Goal: Navigation & Orientation: Find specific page/section

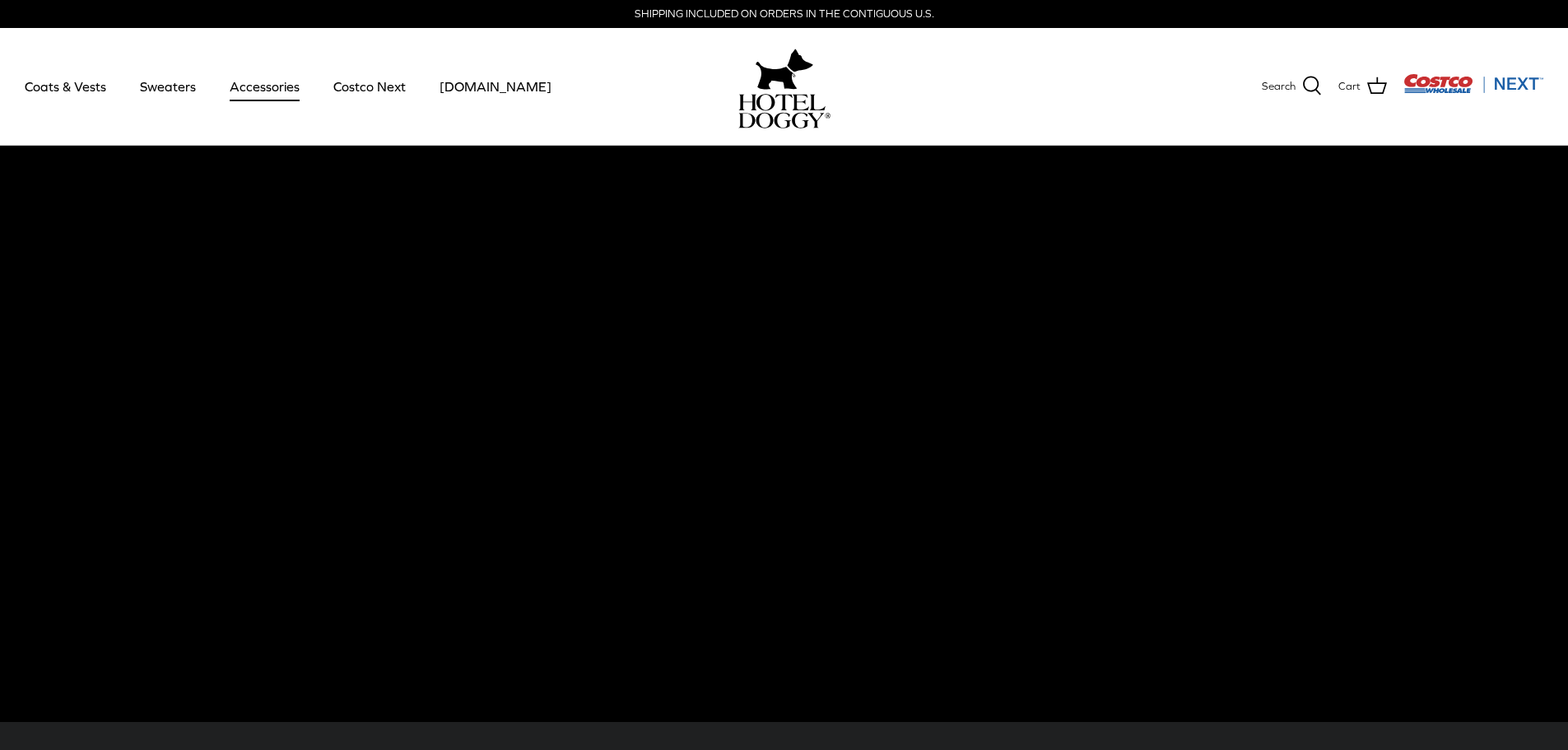
click at [269, 90] on link "Accessories" at bounding box center [265, 86] width 100 height 56
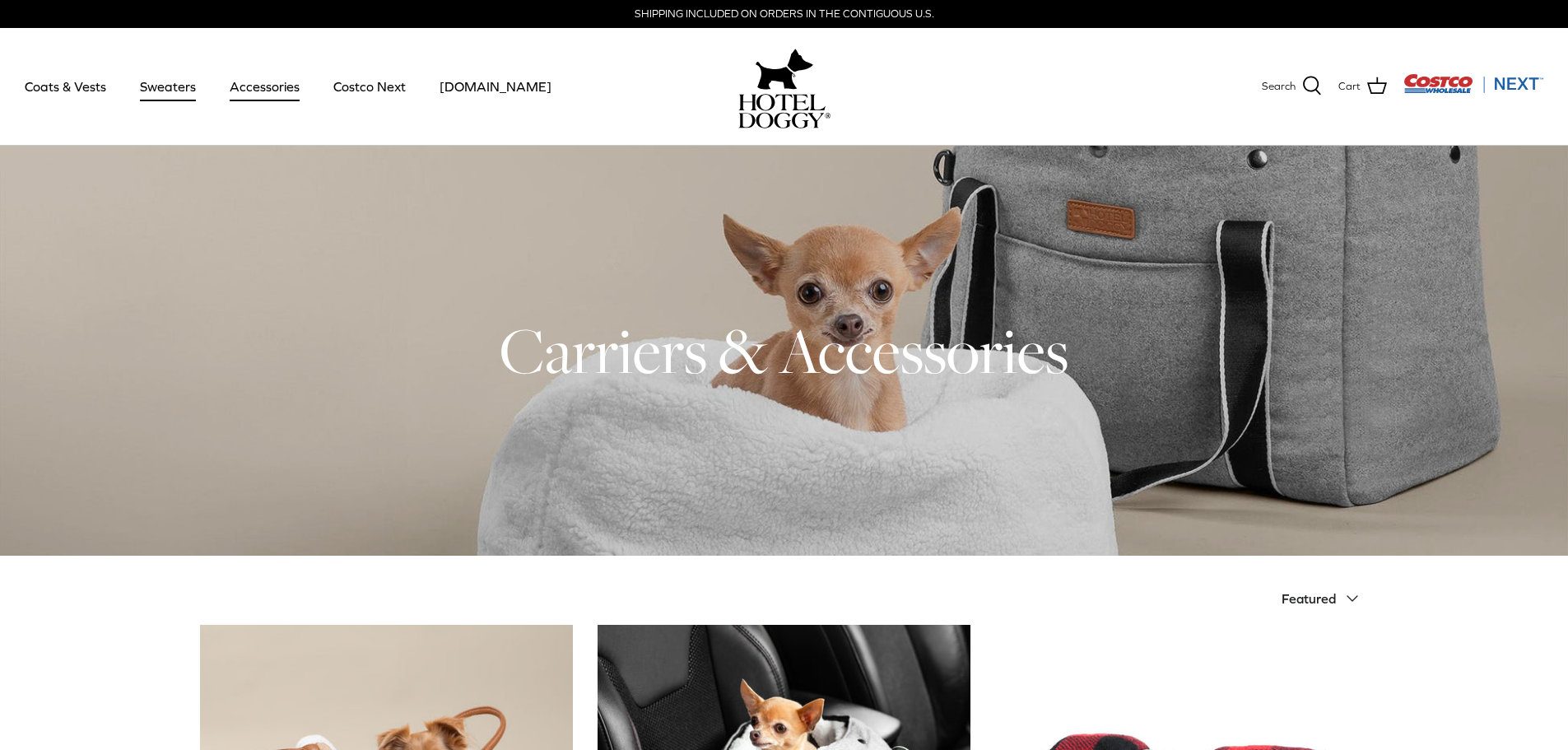
click at [178, 91] on link "Sweaters" at bounding box center [168, 86] width 86 height 56
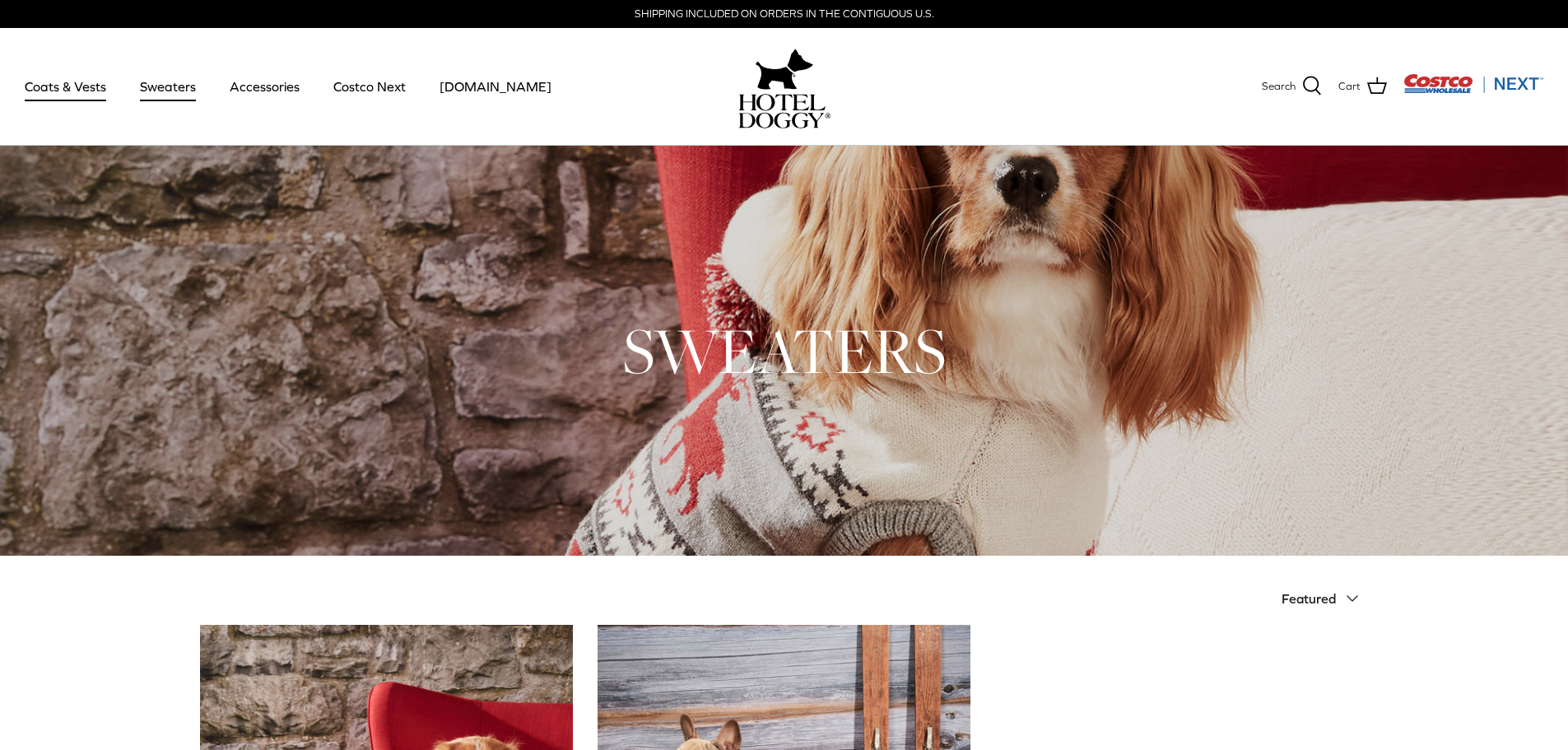
click at [56, 79] on link "Coats & Vests" at bounding box center [65, 86] width 111 height 56
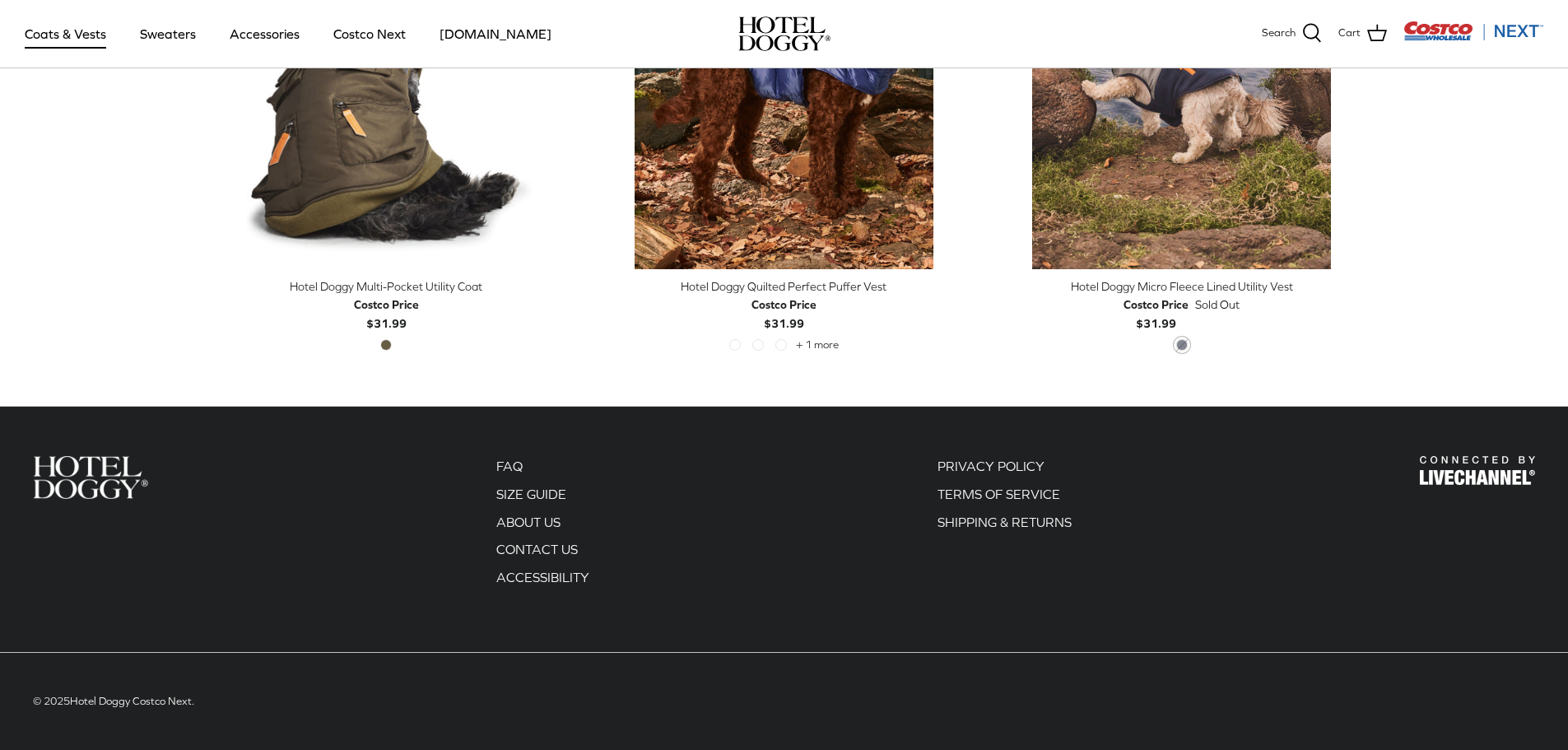
scroll to position [3624, 0]
click at [367, 32] on link "Costco Next" at bounding box center [370, 34] width 102 height 56
